Goal: Check status: Check status

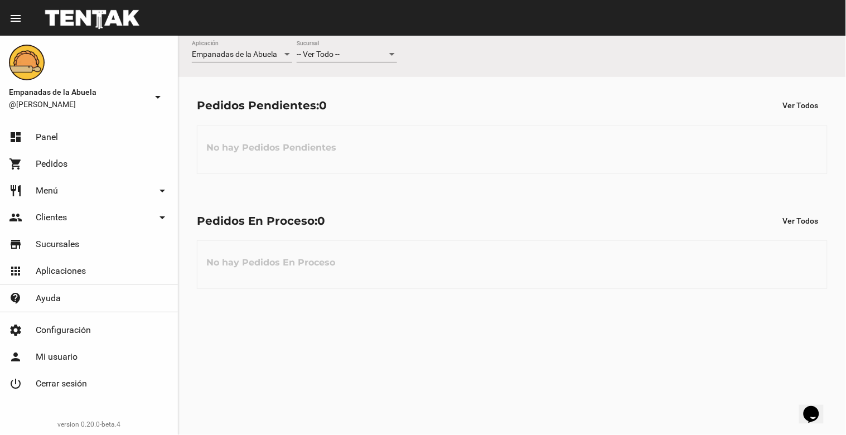
click at [391, 56] on div at bounding box center [392, 54] width 6 height 3
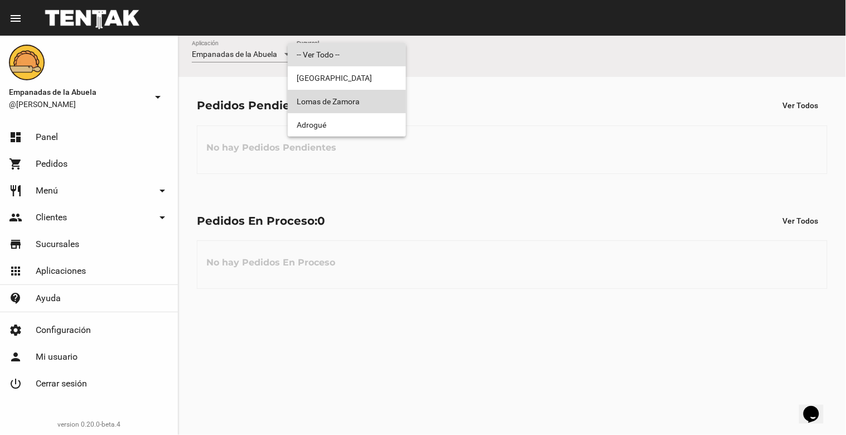
click at [376, 103] on span "Lomas de Zamora" at bounding box center [347, 101] width 100 height 23
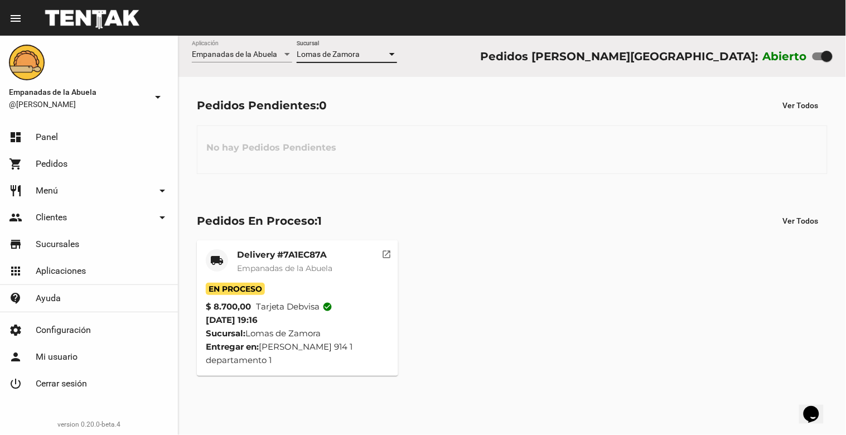
click at [393, 52] on div at bounding box center [392, 54] width 10 height 9
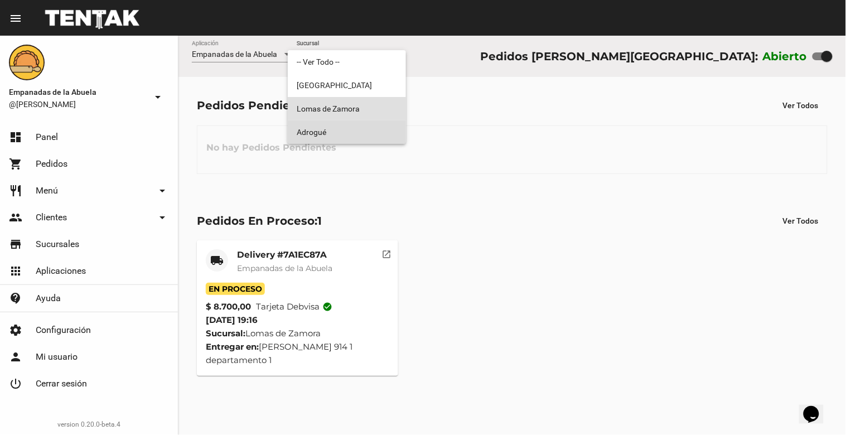
click at [369, 127] on span "Adrogué" at bounding box center [347, 131] width 100 height 23
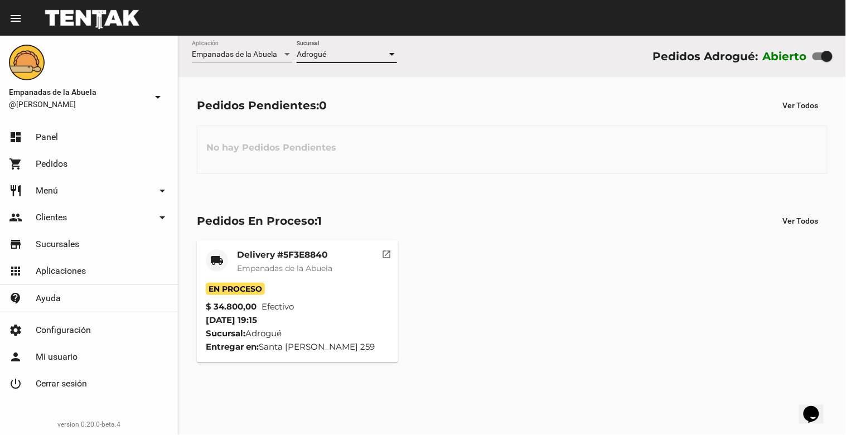
click at [390, 52] on div at bounding box center [392, 54] width 10 height 9
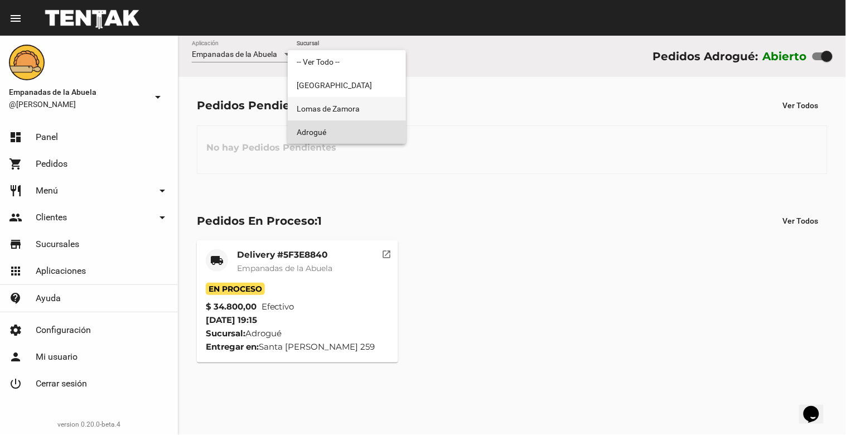
click at [360, 108] on span "Lomas de Zamora" at bounding box center [347, 108] width 100 height 23
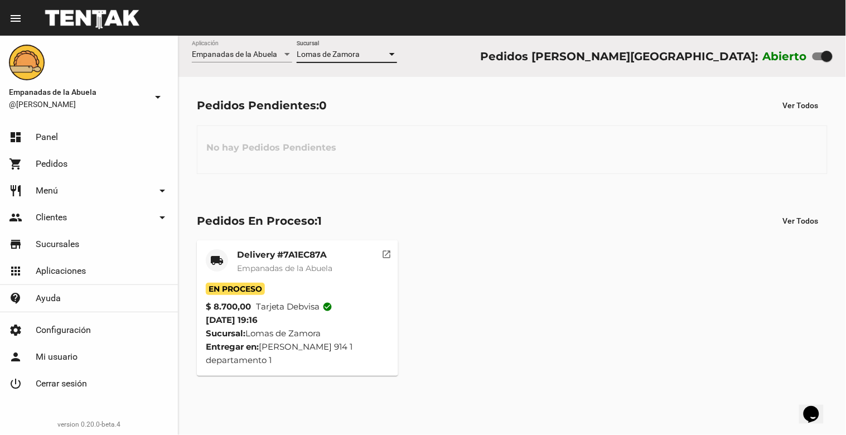
click at [391, 52] on div at bounding box center [392, 54] width 10 height 9
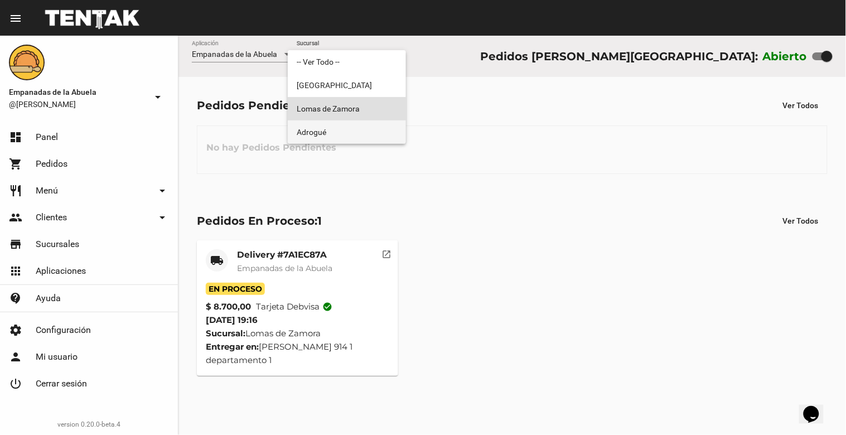
click at [359, 129] on span "Adrogué" at bounding box center [347, 131] width 100 height 23
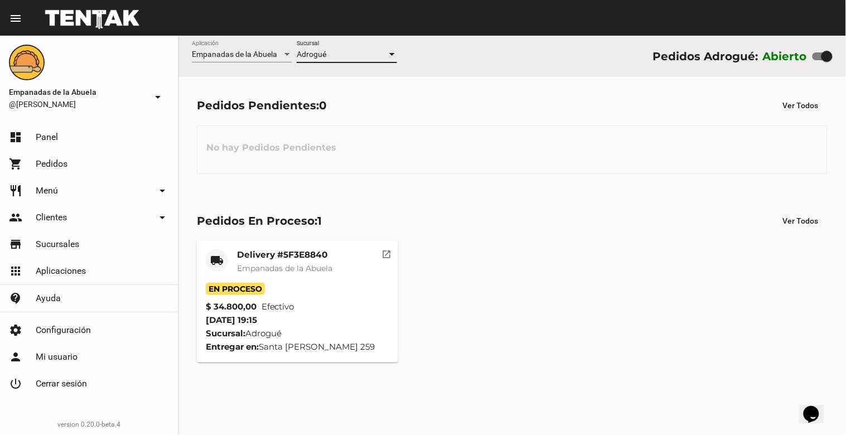
click at [394, 52] on div at bounding box center [392, 54] width 10 height 9
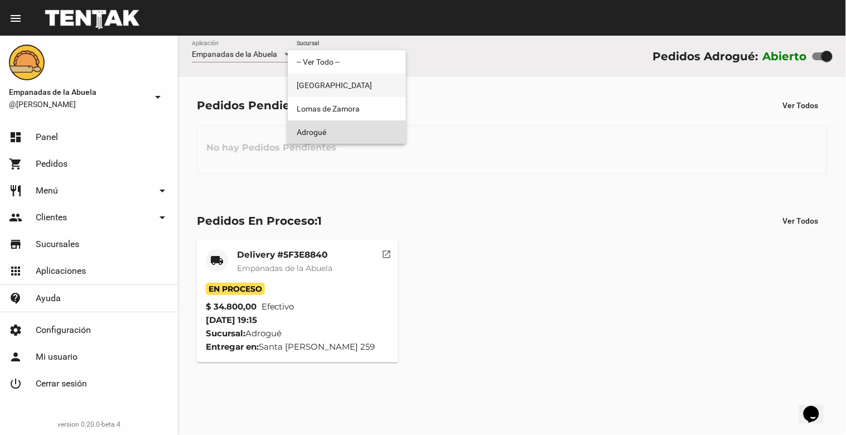
drag, startPoint x: 374, startPoint y: 83, endPoint x: 388, endPoint y: 74, distance: 15.8
click at [375, 83] on span "[GEOGRAPHIC_DATA]" at bounding box center [347, 85] width 100 height 23
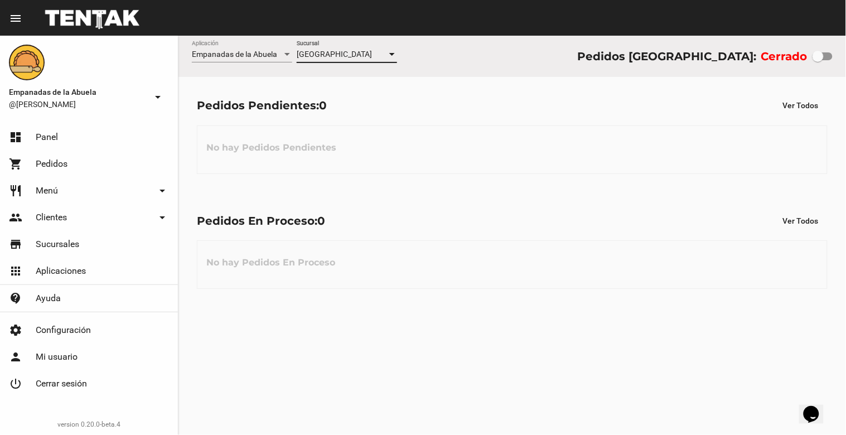
click at [393, 53] on div at bounding box center [392, 54] width 6 height 3
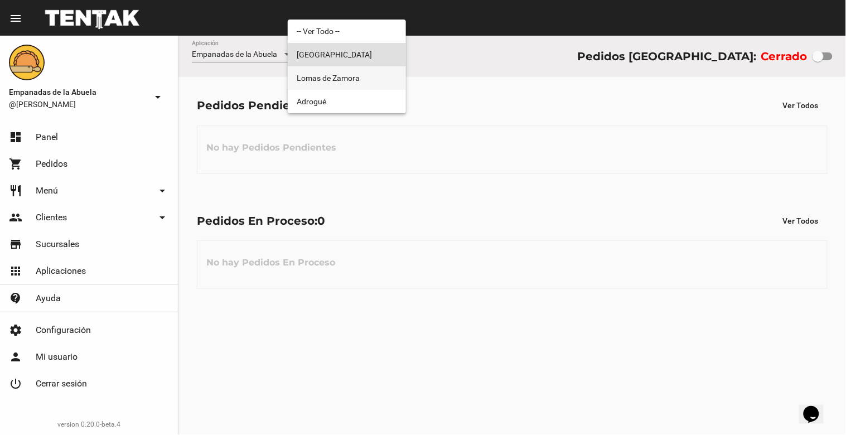
click at [371, 75] on span "Lomas de Zamora" at bounding box center [347, 77] width 100 height 23
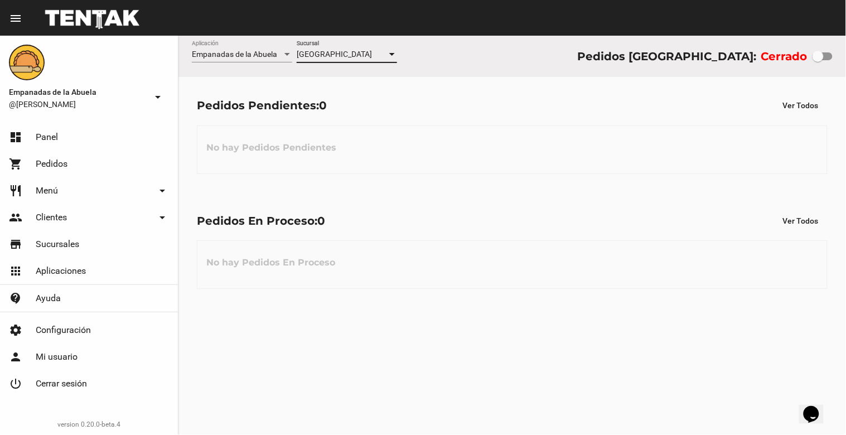
checkbox input "true"
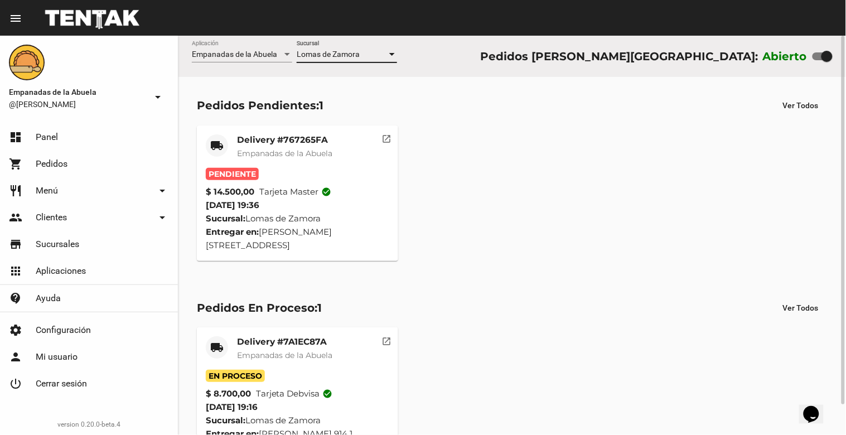
click at [286, 141] on mat-card-title "Delivery #767265FA" at bounding box center [284, 139] width 95 height 11
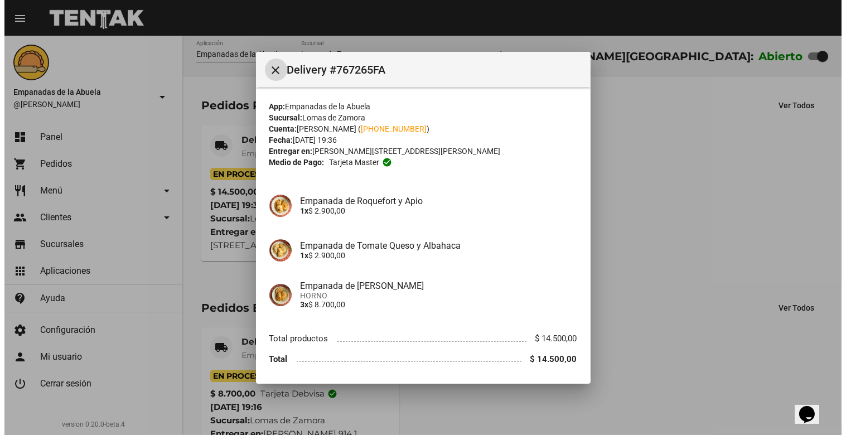
scroll to position [37, 0]
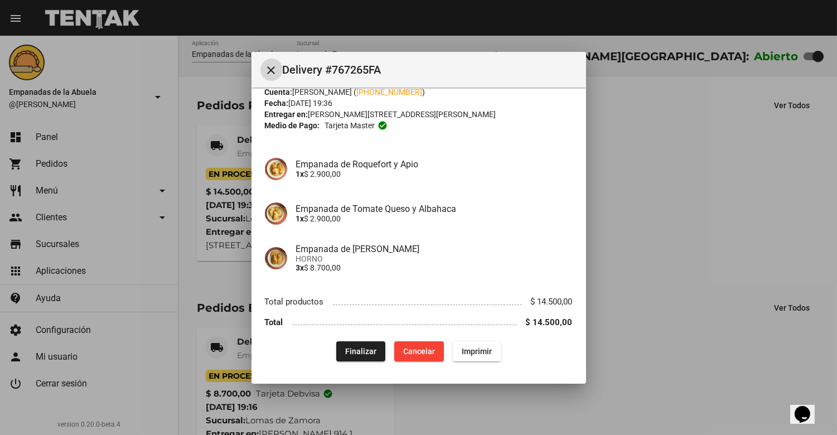
click at [762, 216] on div at bounding box center [418, 217] width 837 height 435
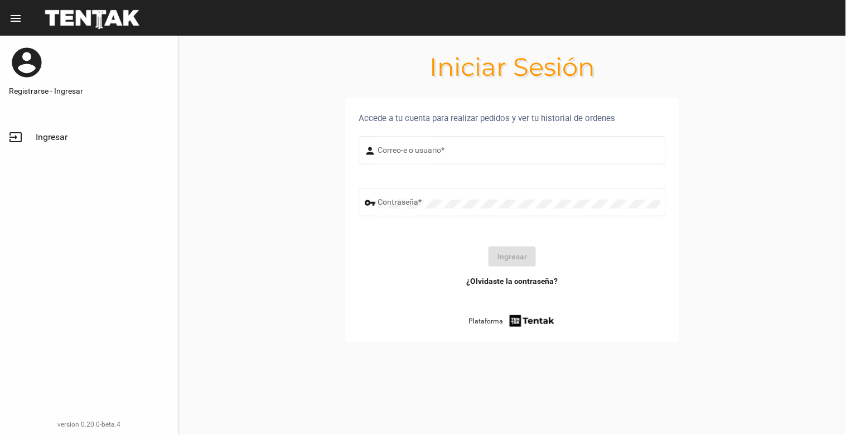
type input "[EMAIL_ADDRESS][DOMAIN_NAME]"
